Goal: Find specific page/section: Find specific page/section

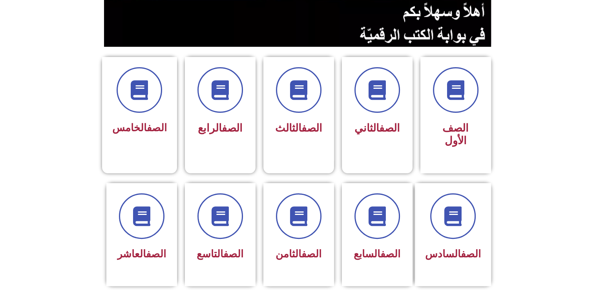
scroll to position [176, 0]
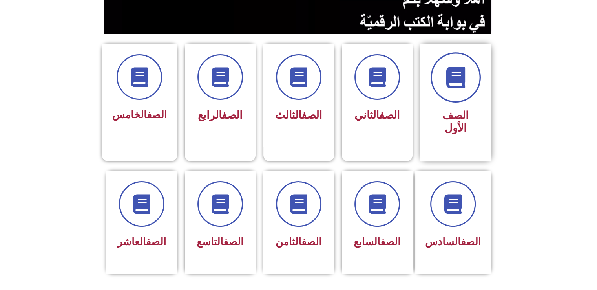
click at [447, 69] on icon at bounding box center [456, 78] width 22 height 22
click at [468, 83] on span at bounding box center [456, 77] width 50 height 50
click at [462, 108] on div "الصف الأول" at bounding box center [455, 122] width 49 height 33
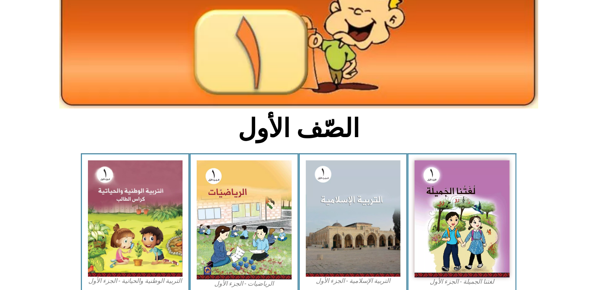
scroll to position [93, 0]
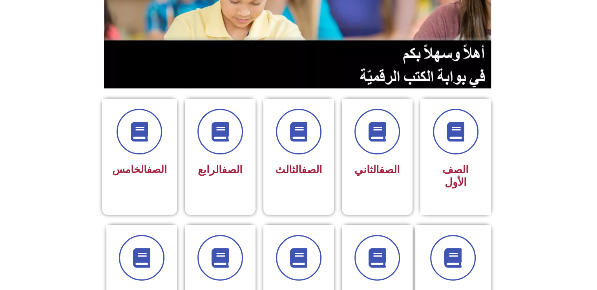
scroll to position [187, 0]
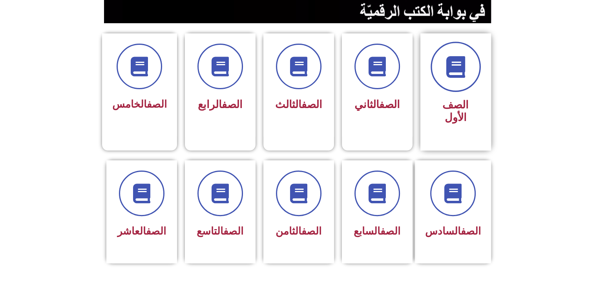
click at [462, 87] on span at bounding box center [456, 67] width 50 height 50
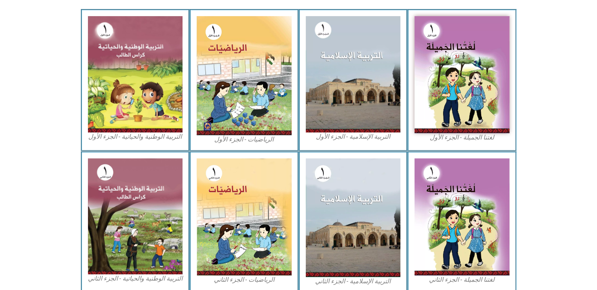
scroll to position [238, 0]
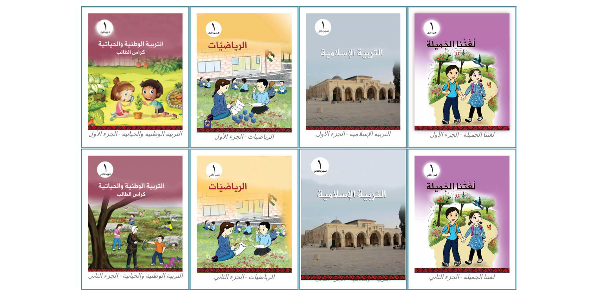
click at [397, 209] on img at bounding box center [353, 215] width 104 height 130
click at [348, 212] on img at bounding box center [353, 215] width 104 height 130
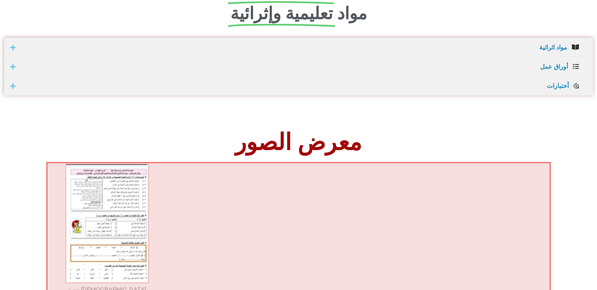
scroll to position [538, 0]
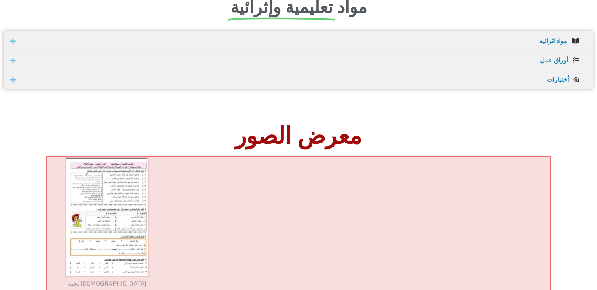
click at [124, 188] on img "1 מתוך 1" at bounding box center [107, 217] width 84 height 120
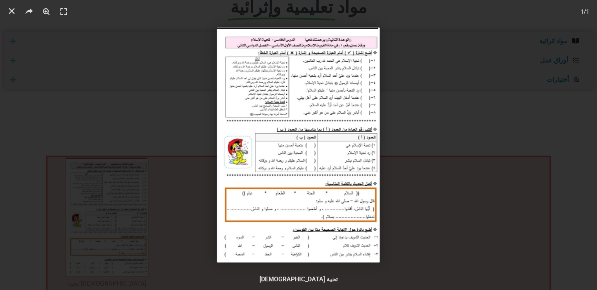
click at [502, 83] on div "1 / 1" at bounding box center [298, 144] width 542 height 235
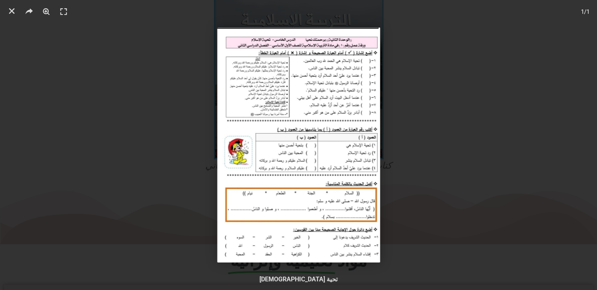
scroll to position [31, 0]
